Goal: Complete application form

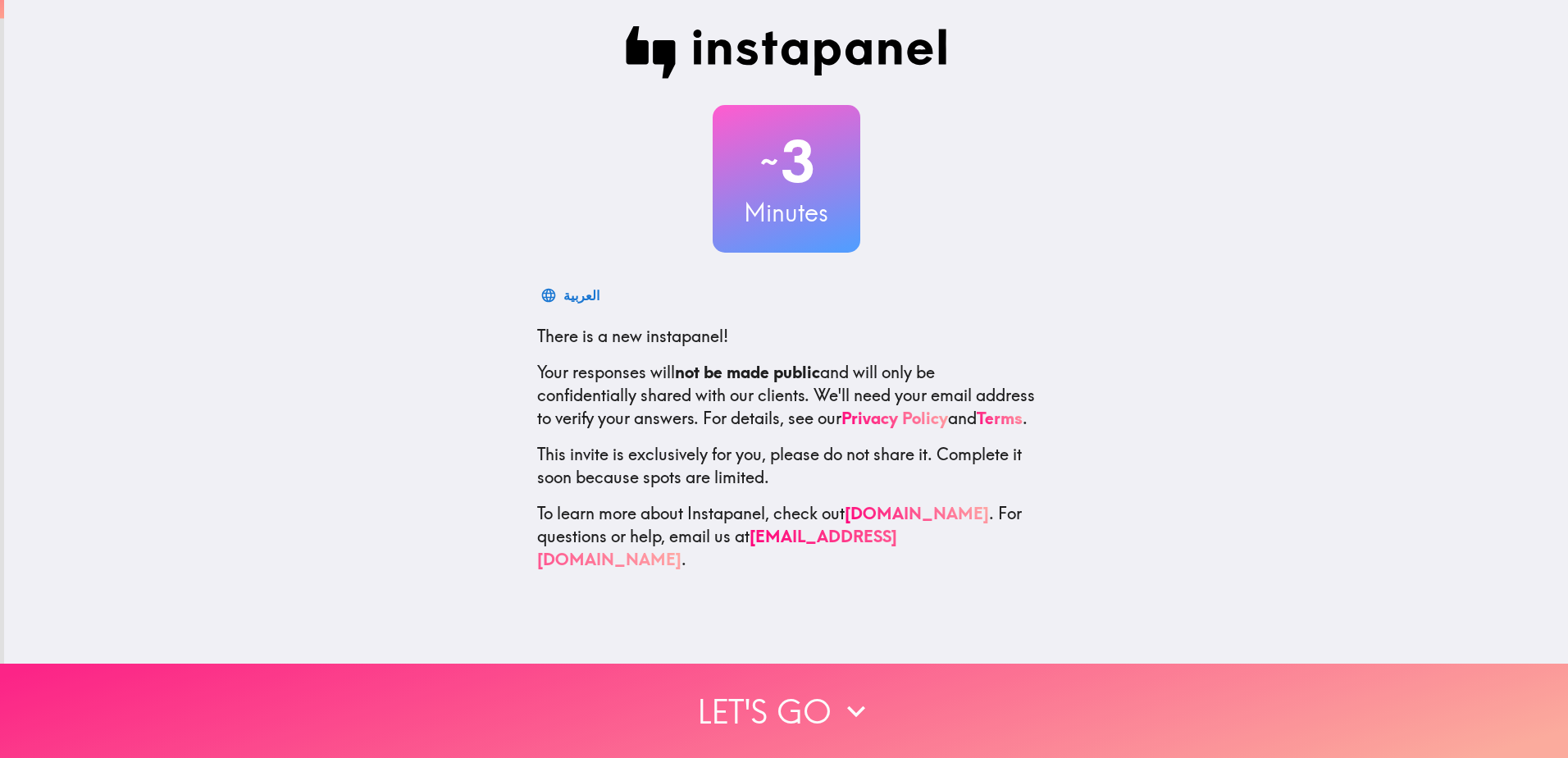
click at [792, 693] on button "Let's go" at bounding box center [784, 710] width 1568 height 95
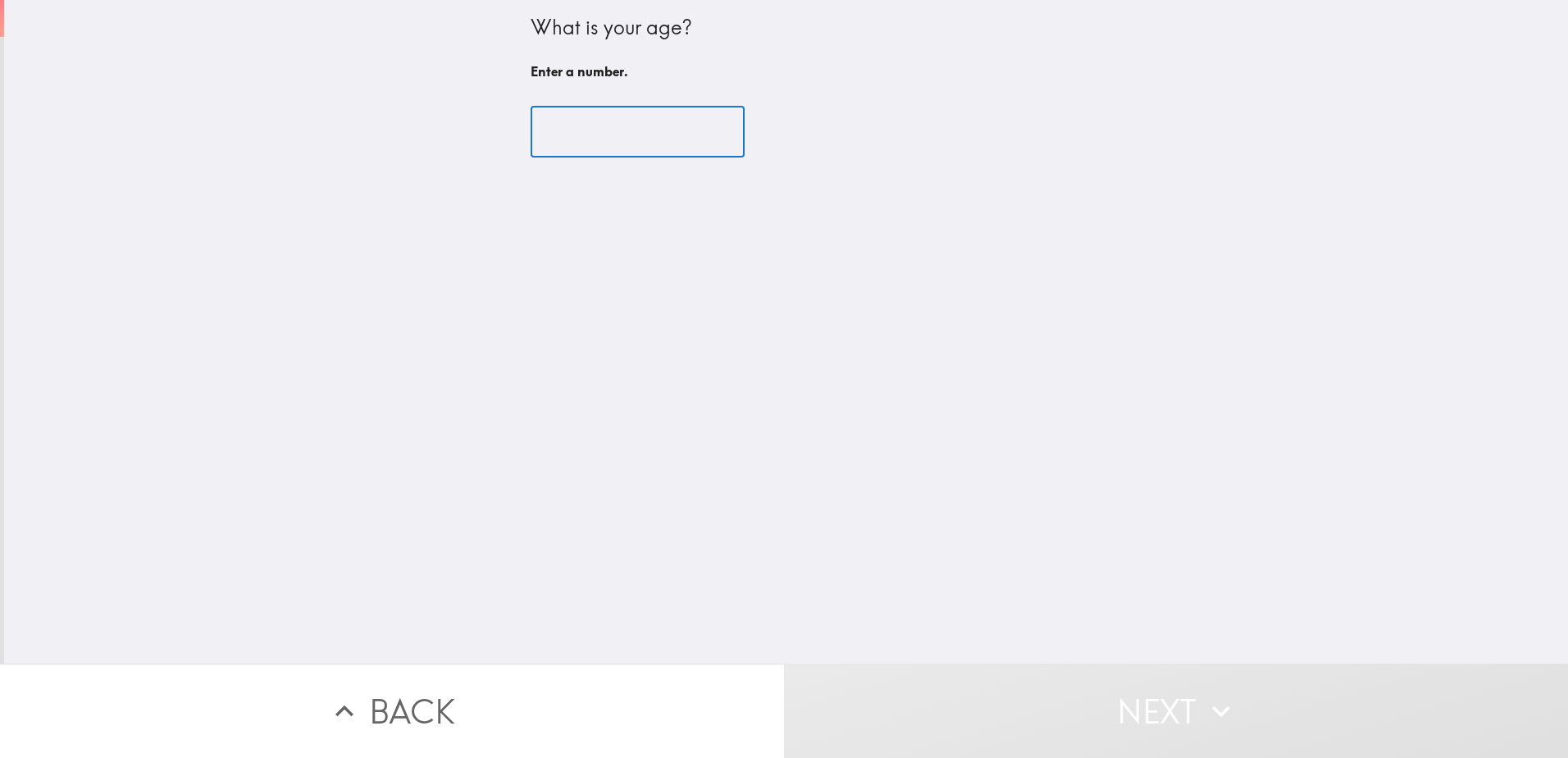
click at [604, 132] on input "number" at bounding box center [638, 131] width 214 height 51
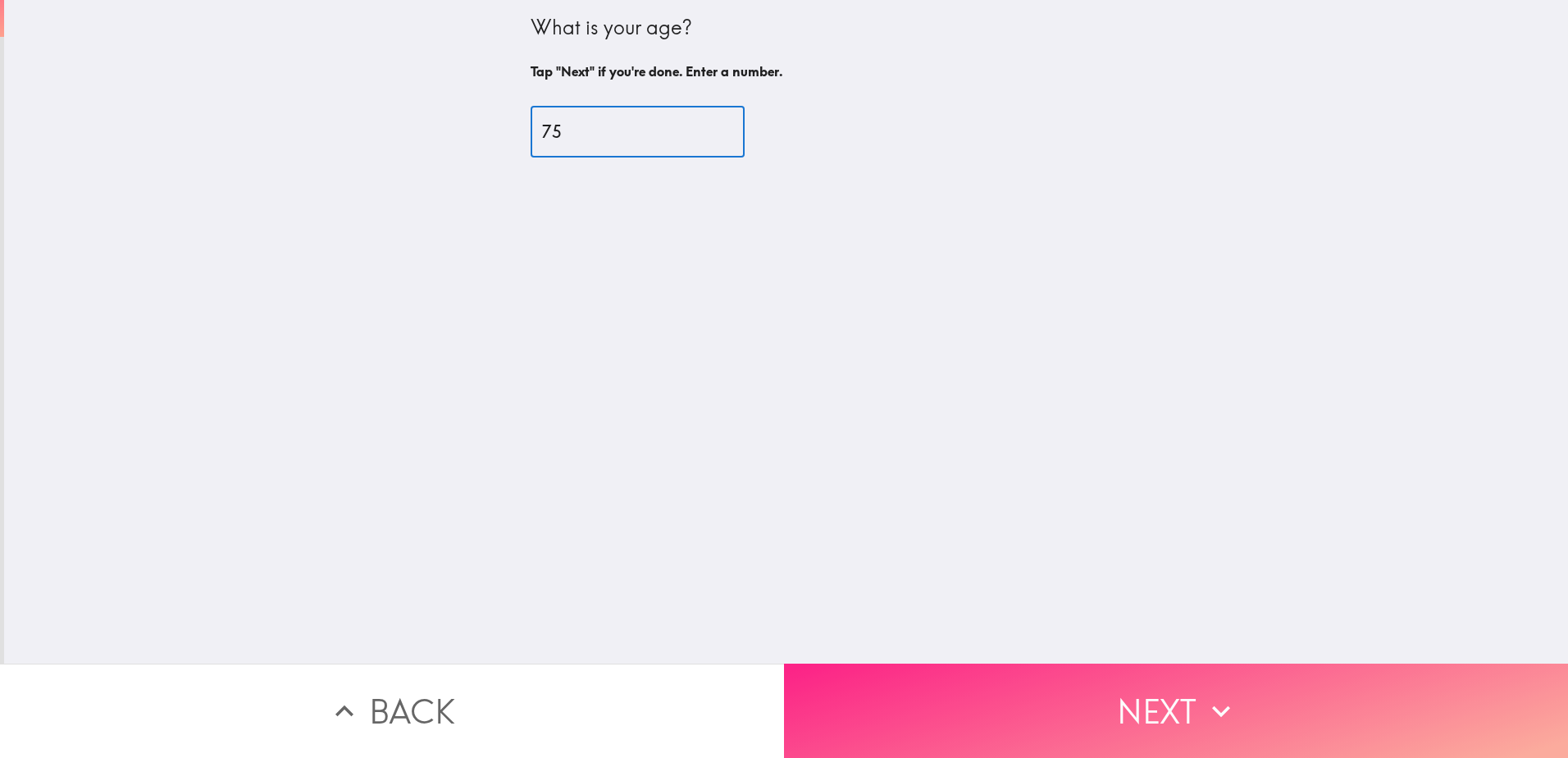
type input "75"
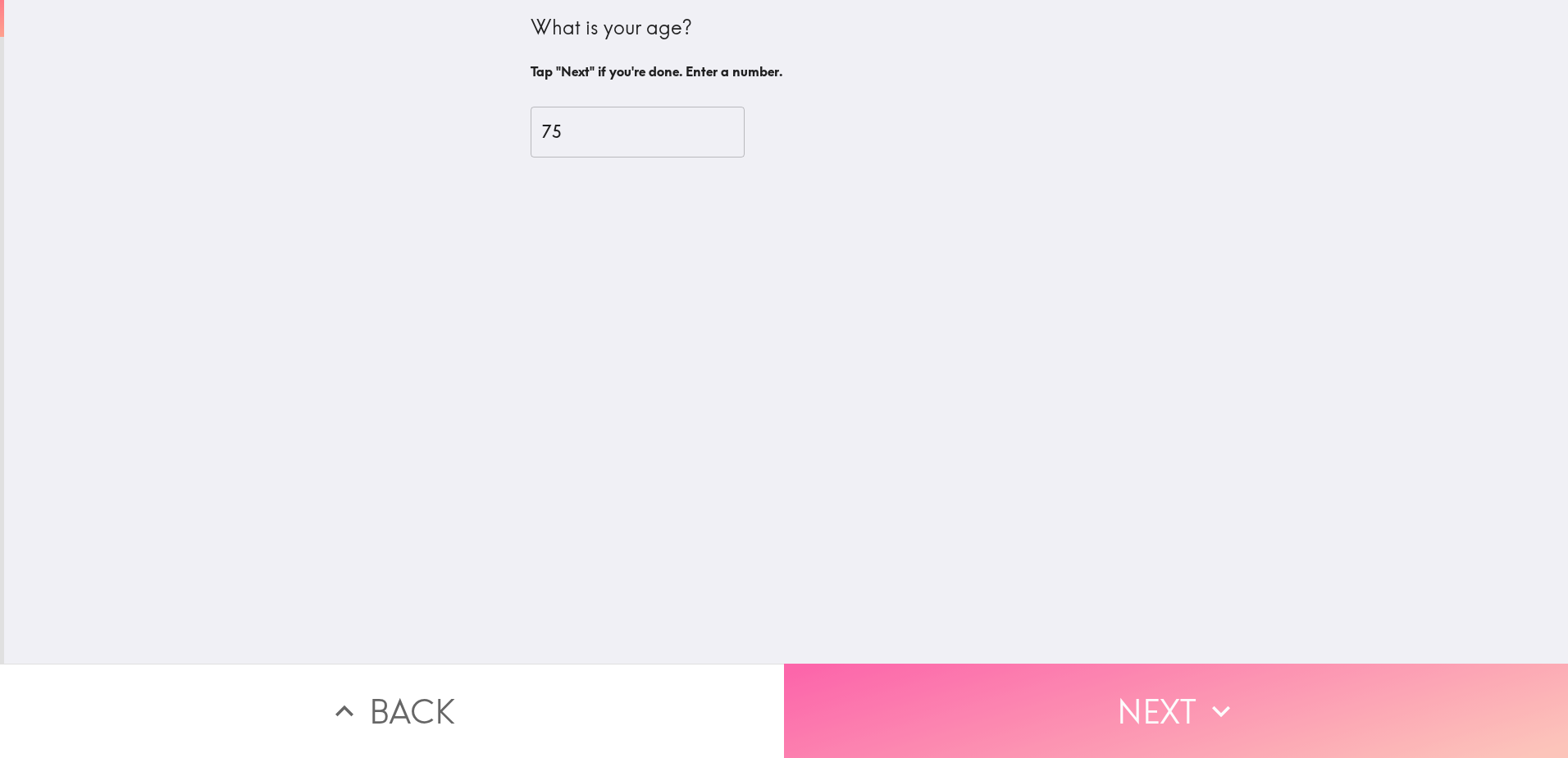
click at [1130, 676] on button "Next" at bounding box center [1176, 710] width 784 height 95
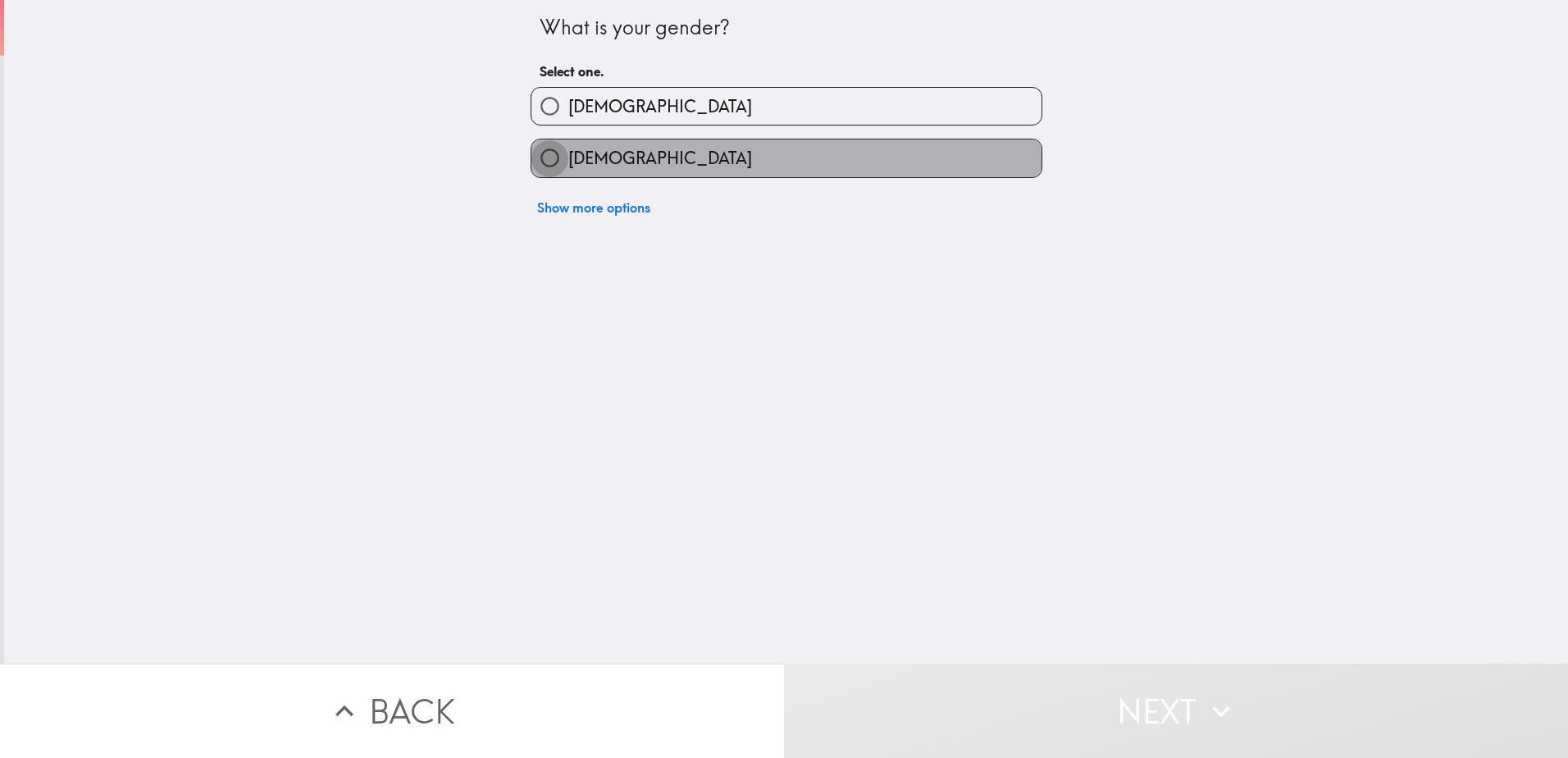
click at [535, 150] on input "[DEMOGRAPHIC_DATA]" at bounding box center [549, 157] width 37 height 37
radio input "true"
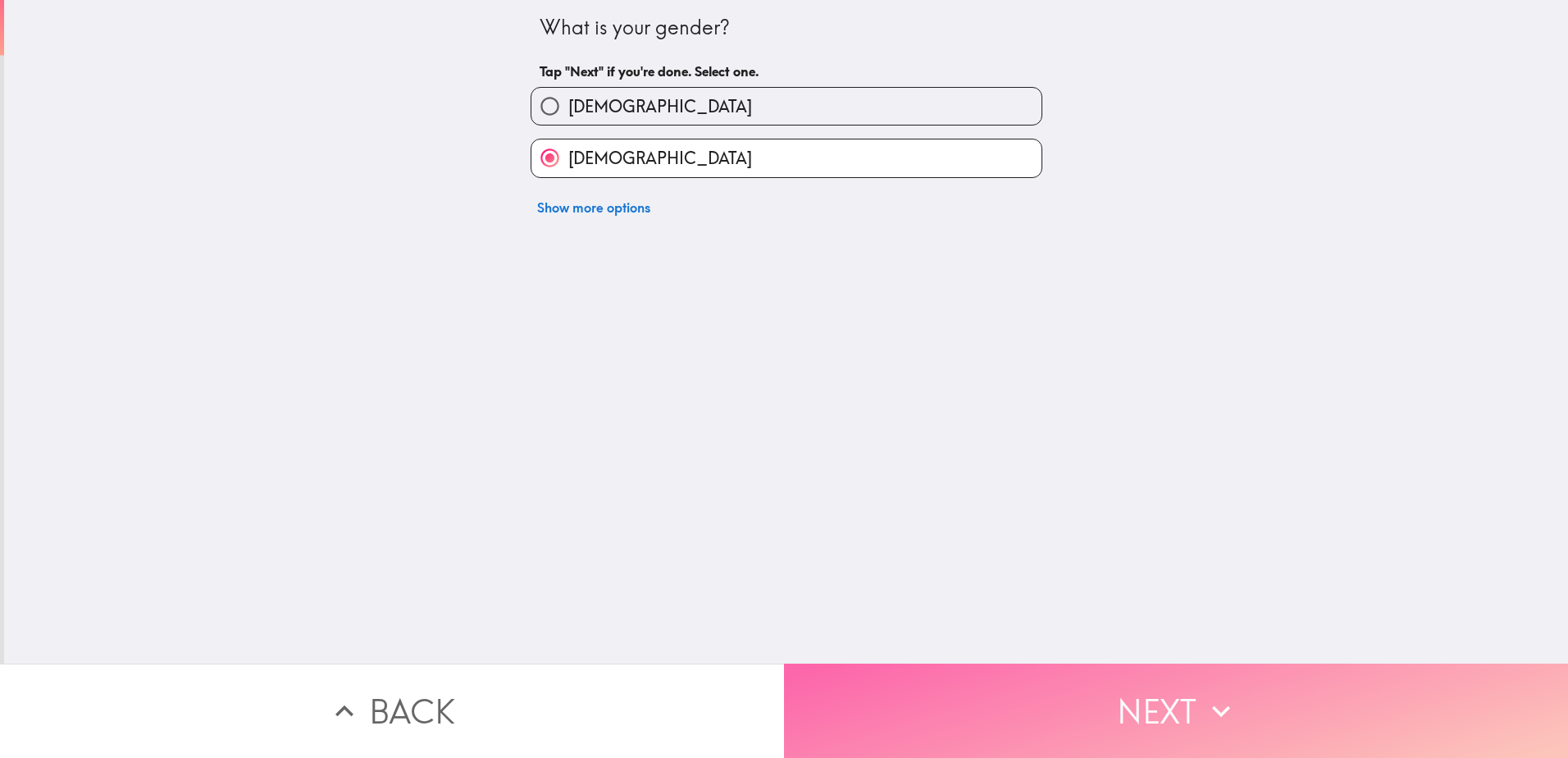
click at [1086, 682] on button "Next" at bounding box center [1176, 710] width 784 height 95
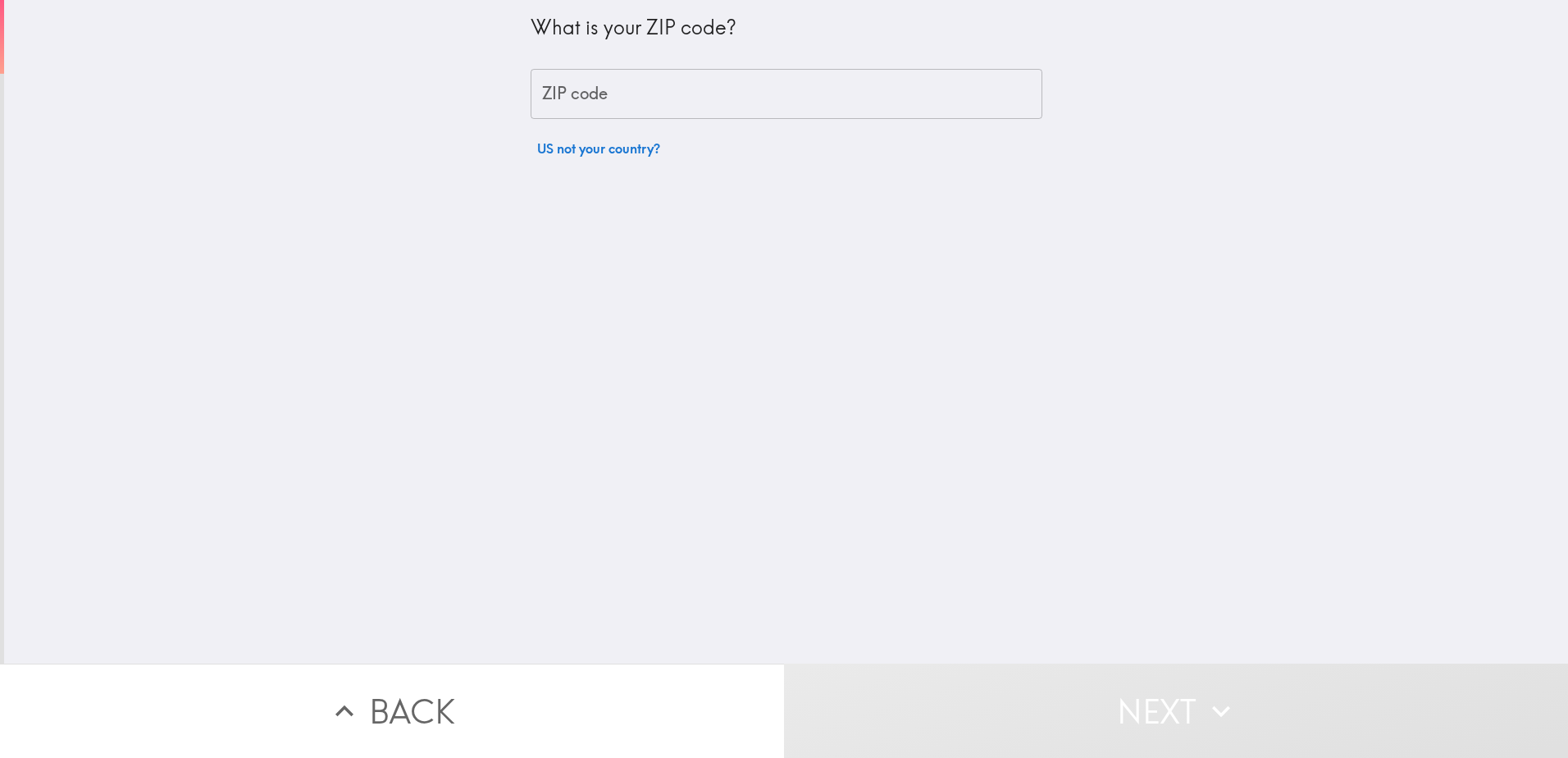
click at [580, 96] on input "ZIP code" at bounding box center [787, 94] width 512 height 51
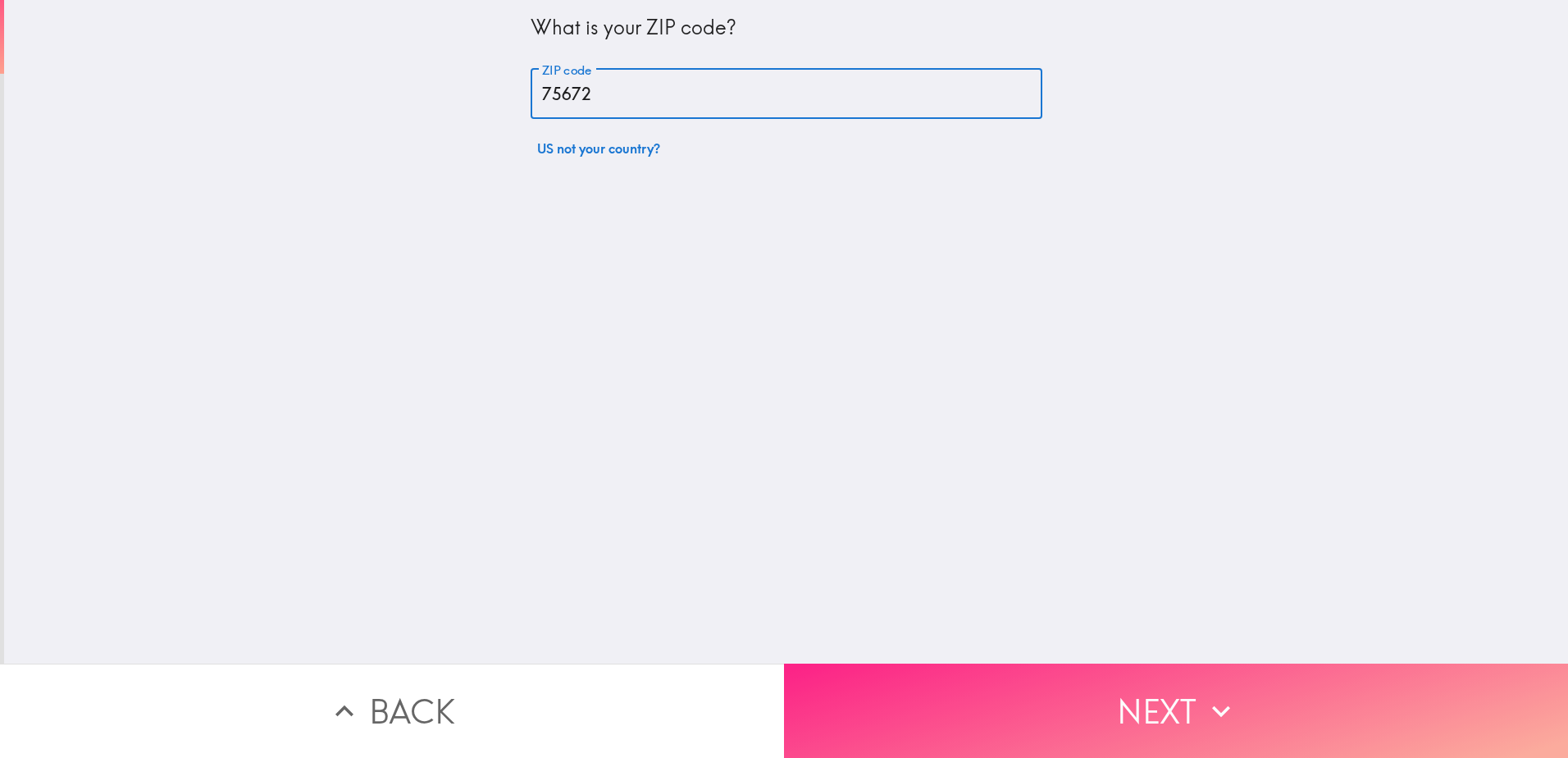
type input "75672"
click at [930, 730] on button "Next" at bounding box center [1176, 710] width 784 height 95
